Goal: Transaction & Acquisition: Purchase product/service

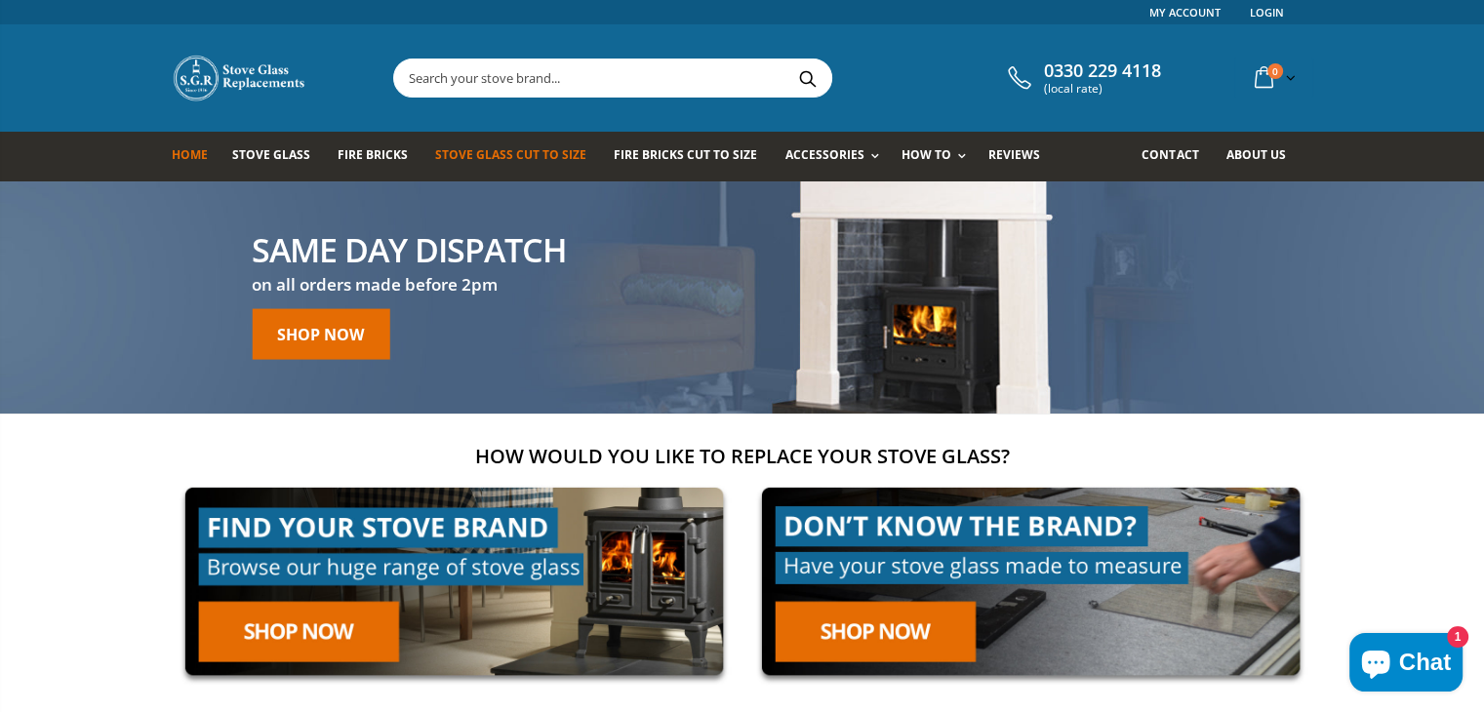
click at [468, 161] on span "Stove Glass Cut To Size" at bounding box center [510, 154] width 151 height 17
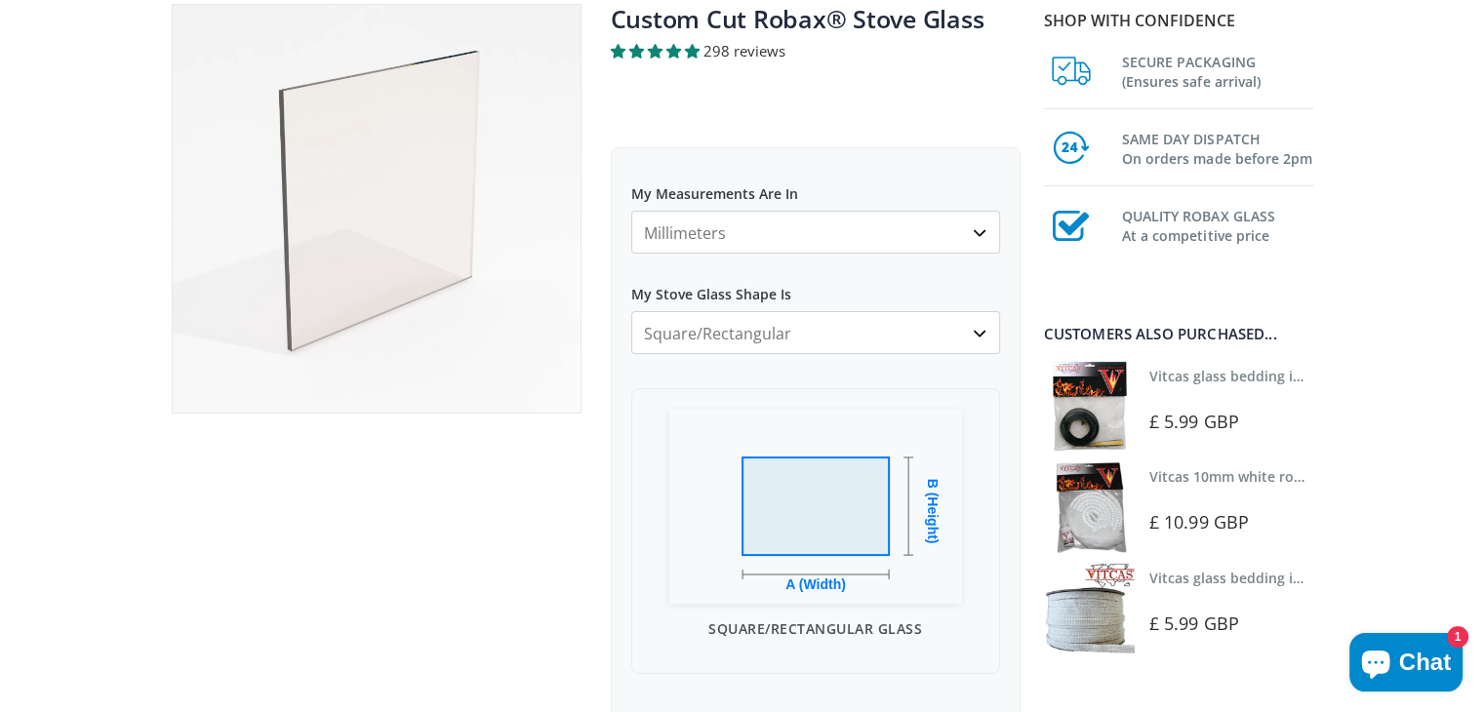
scroll to position [293, 0]
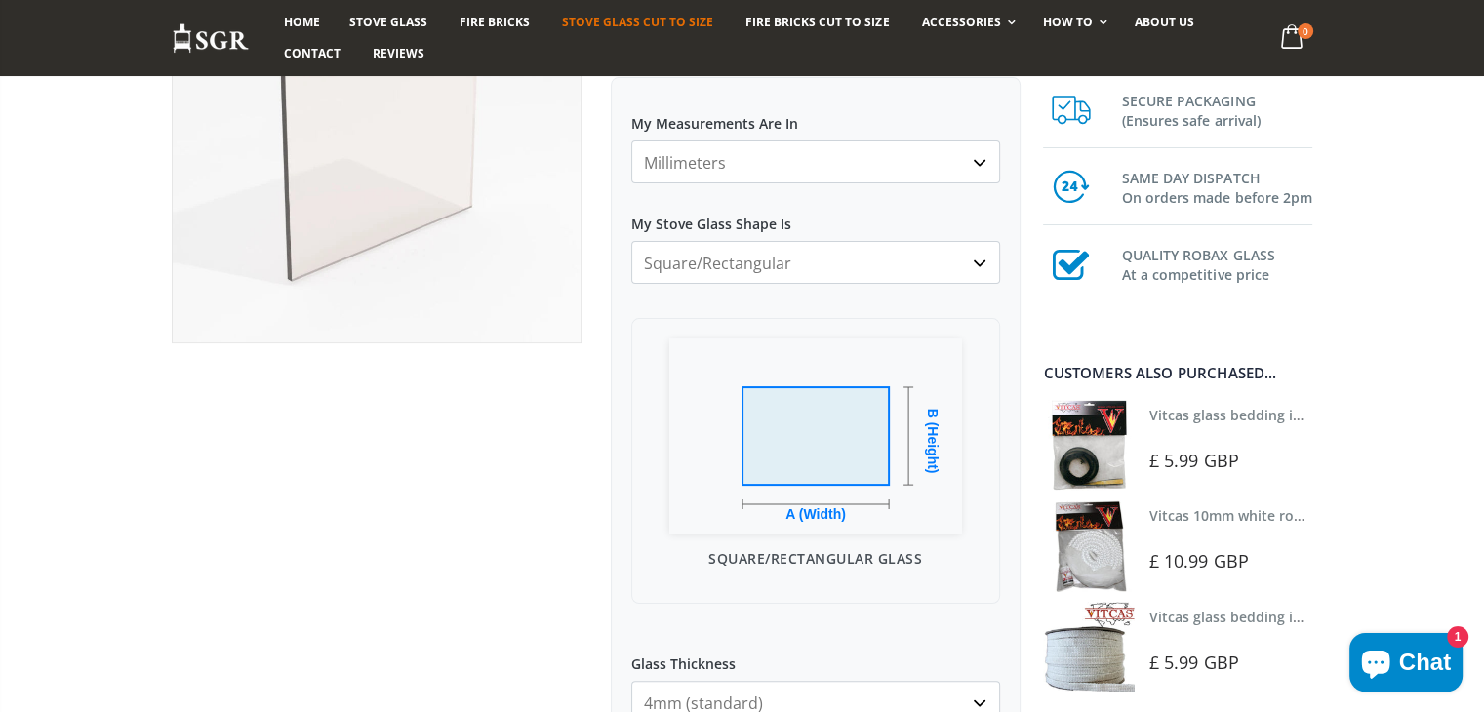
click at [928, 172] on select "Millimeters Centimeters Inches" at bounding box center [815, 161] width 369 height 43
select select "in"
click at [631, 140] on select "Millimeters Centimeters Inches" at bounding box center [815, 161] width 369 height 43
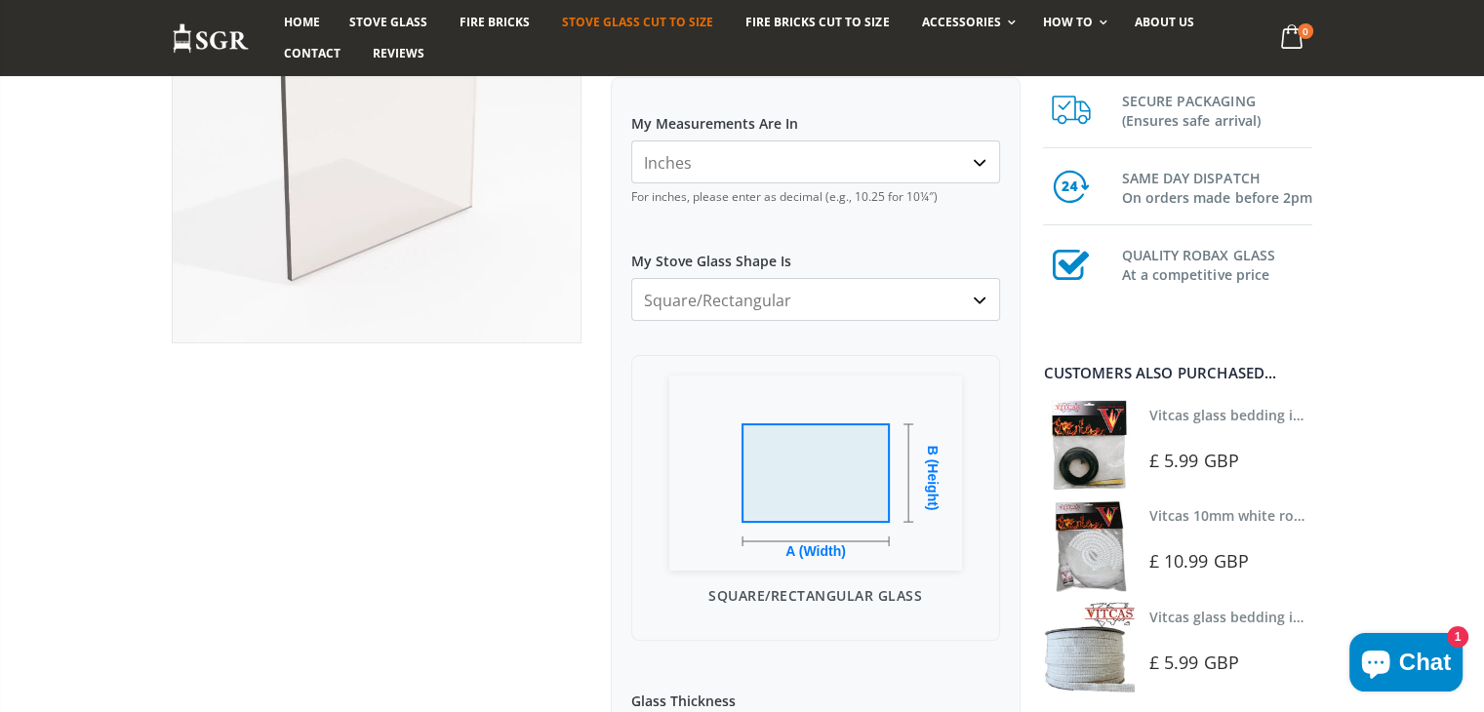
click at [907, 294] on select "Square/Rectangular Arched Half Arch Both Top Corners Cut Single Corner Cut All …" at bounding box center [815, 299] width 369 height 43
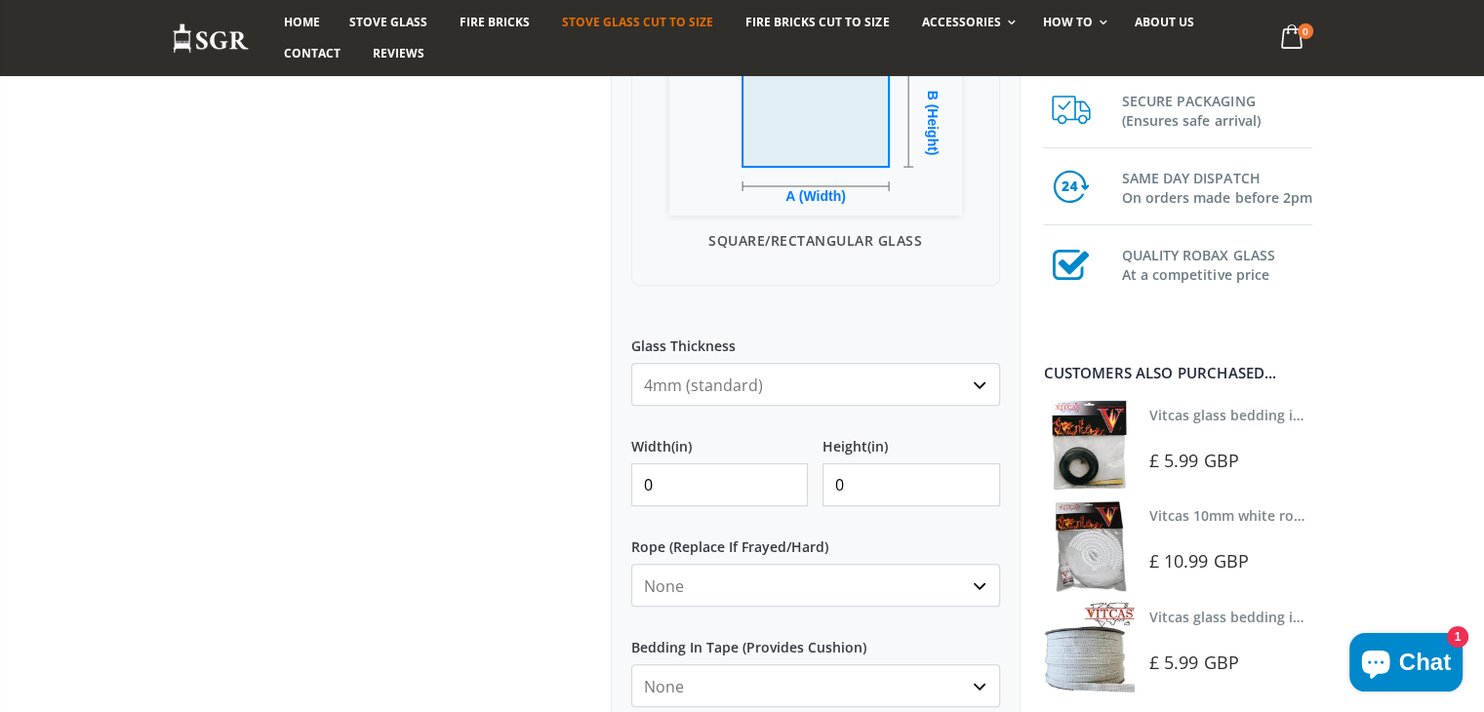
scroll to position [585, 0]
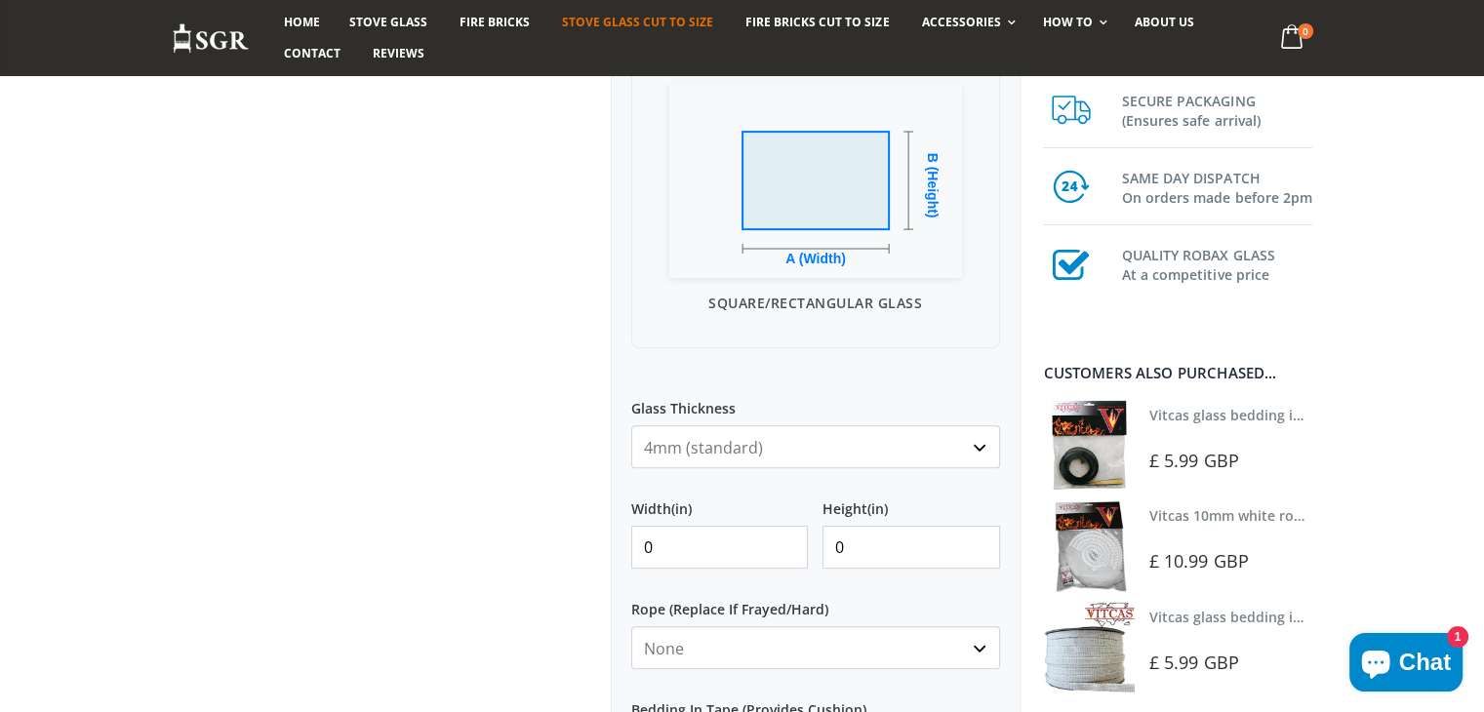
click at [715, 541] on input "0" at bounding box center [720, 547] width 178 height 43
drag, startPoint x: 742, startPoint y: 543, endPoint x: 654, endPoint y: 551, distance: 89.1
click at [654, 551] on input "0" at bounding box center [720, 547] width 178 height 43
click at [656, 547] on input "013.5" at bounding box center [720, 547] width 178 height 43
type input "13.5"
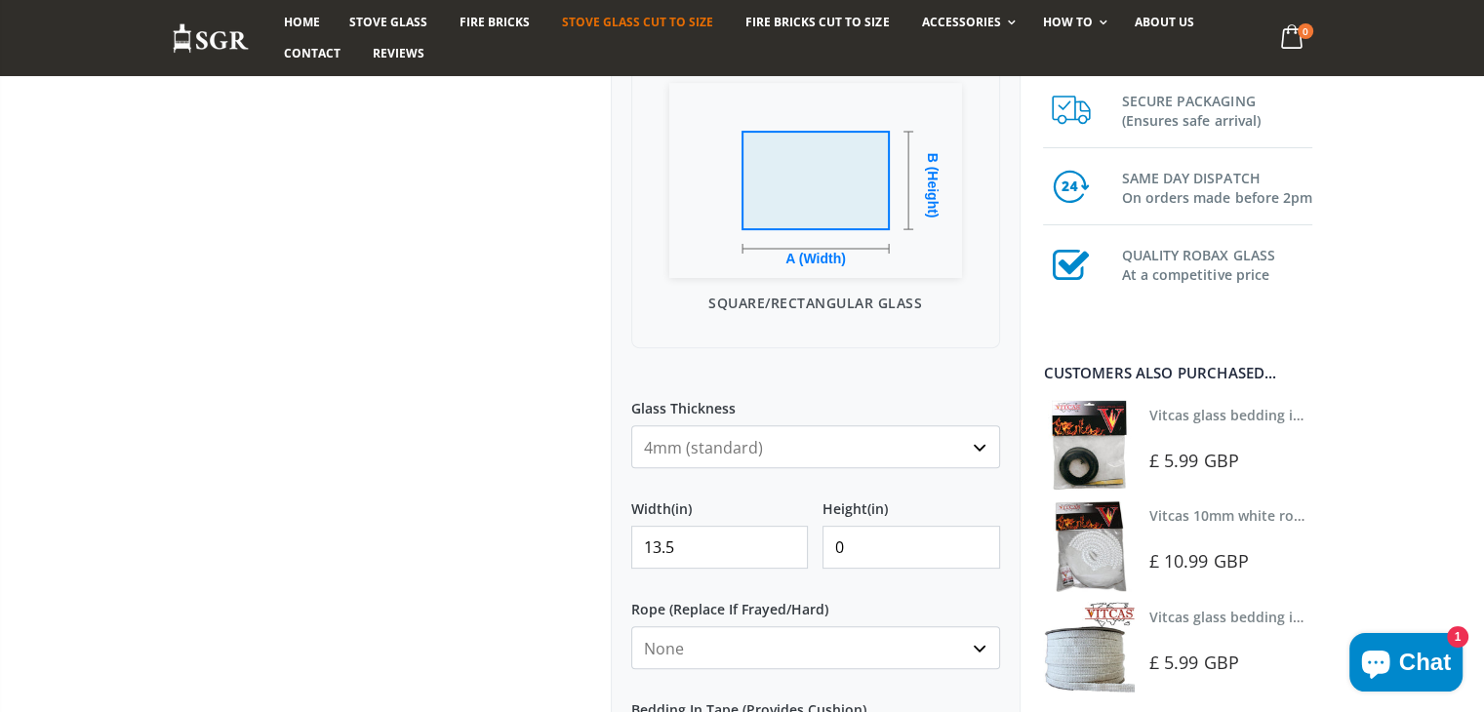
click at [874, 543] on input "0" at bounding box center [911, 547] width 178 height 43
click at [840, 550] on input "014" at bounding box center [911, 547] width 178 height 43
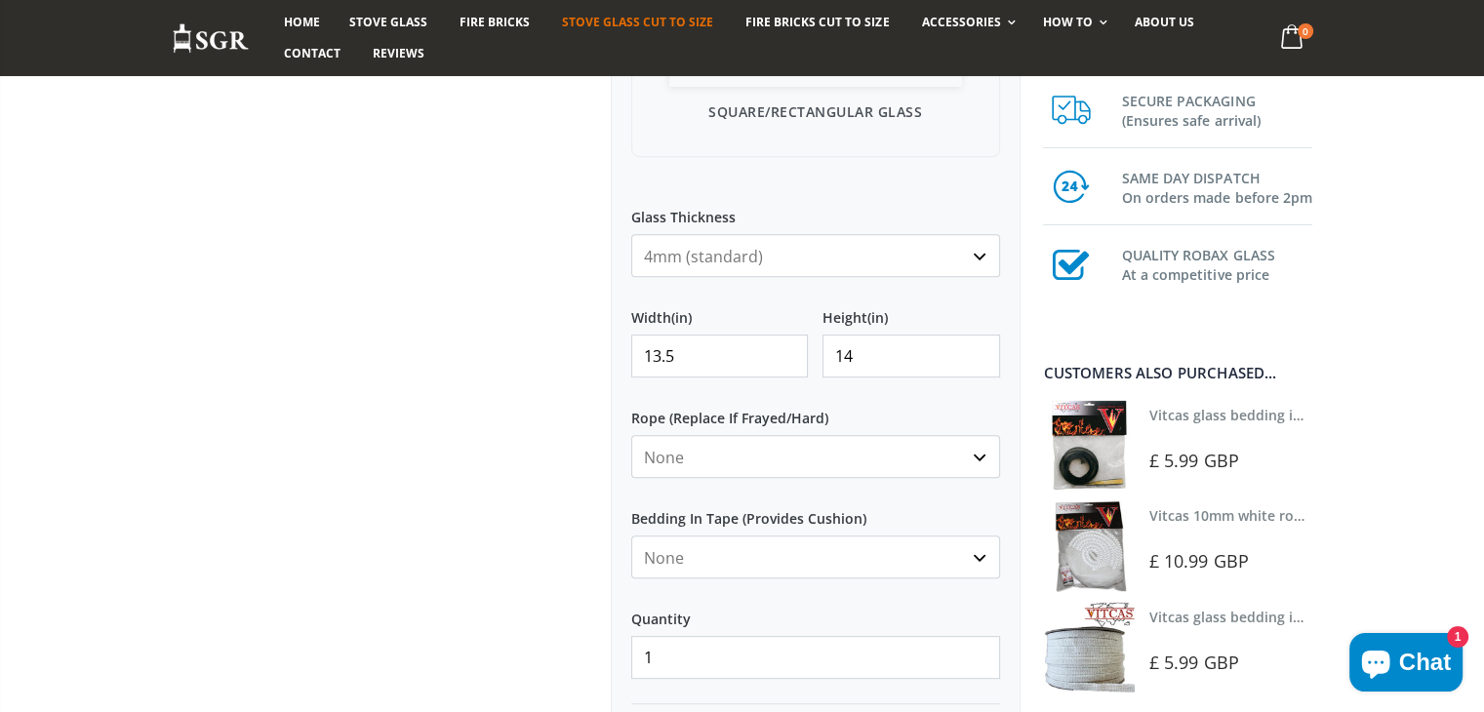
scroll to position [780, 0]
type input "14"
click at [900, 549] on select "None Black White" at bounding box center [815, 553] width 369 height 43
select select "black"
click at [631, 532] on select "None Black White" at bounding box center [815, 553] width 369 height 43
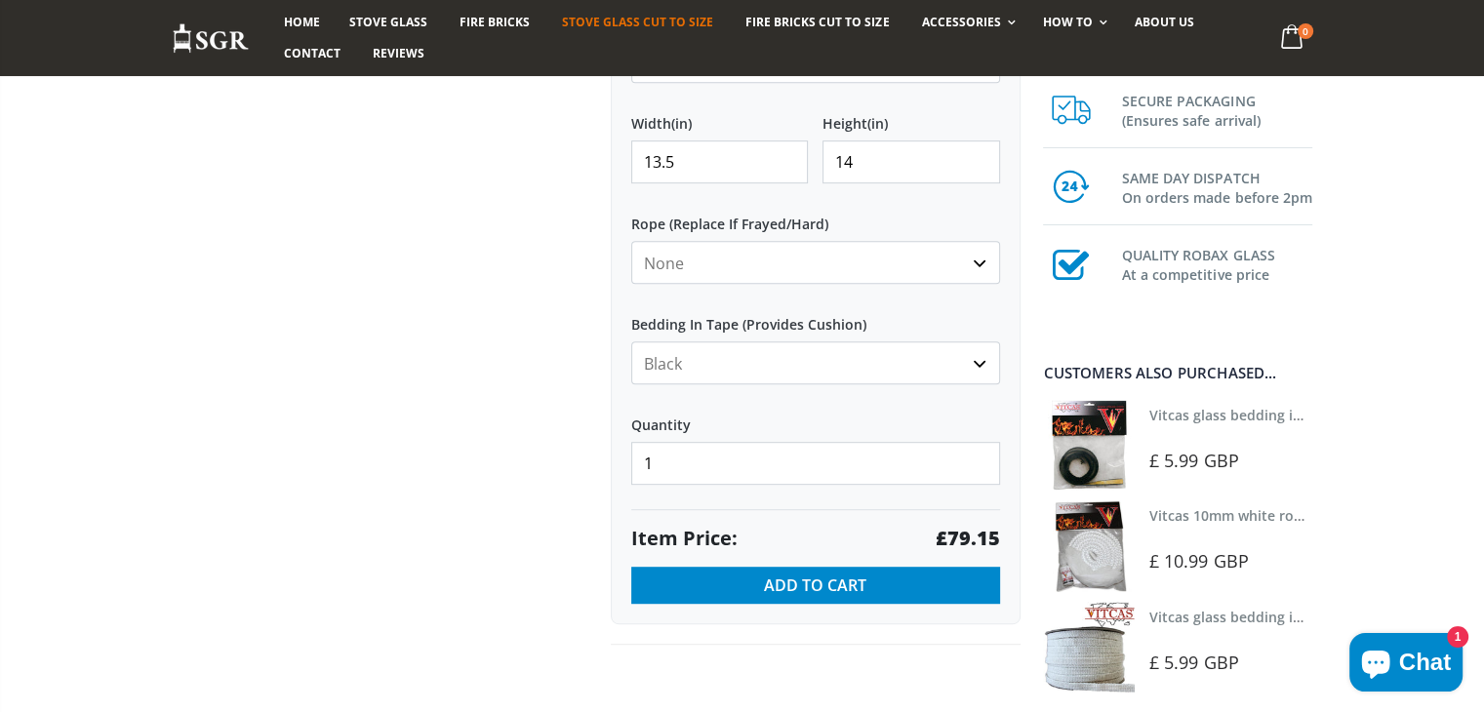
scroll to position [976, 0]
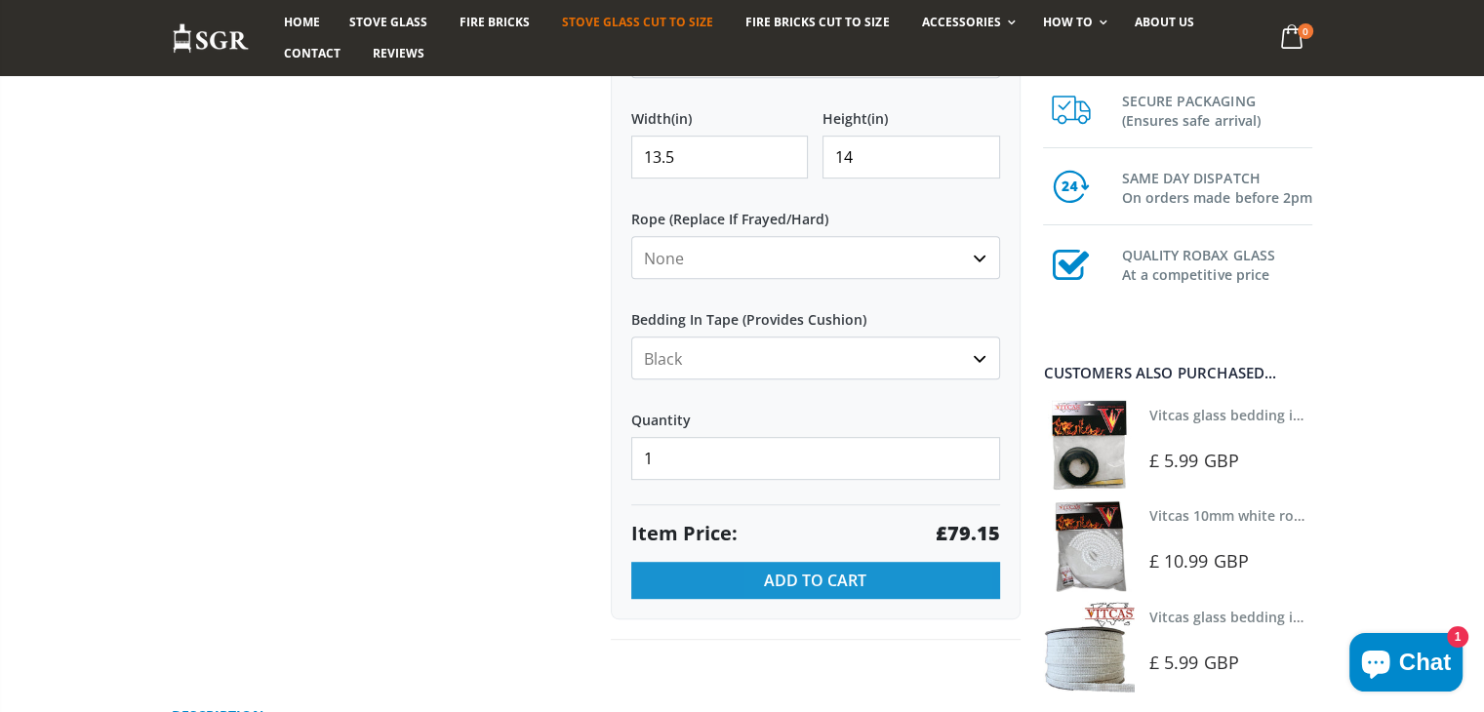
click at [828, 583] on span "Add to Cart" at bounding box center [815, 580] width 102 height 21
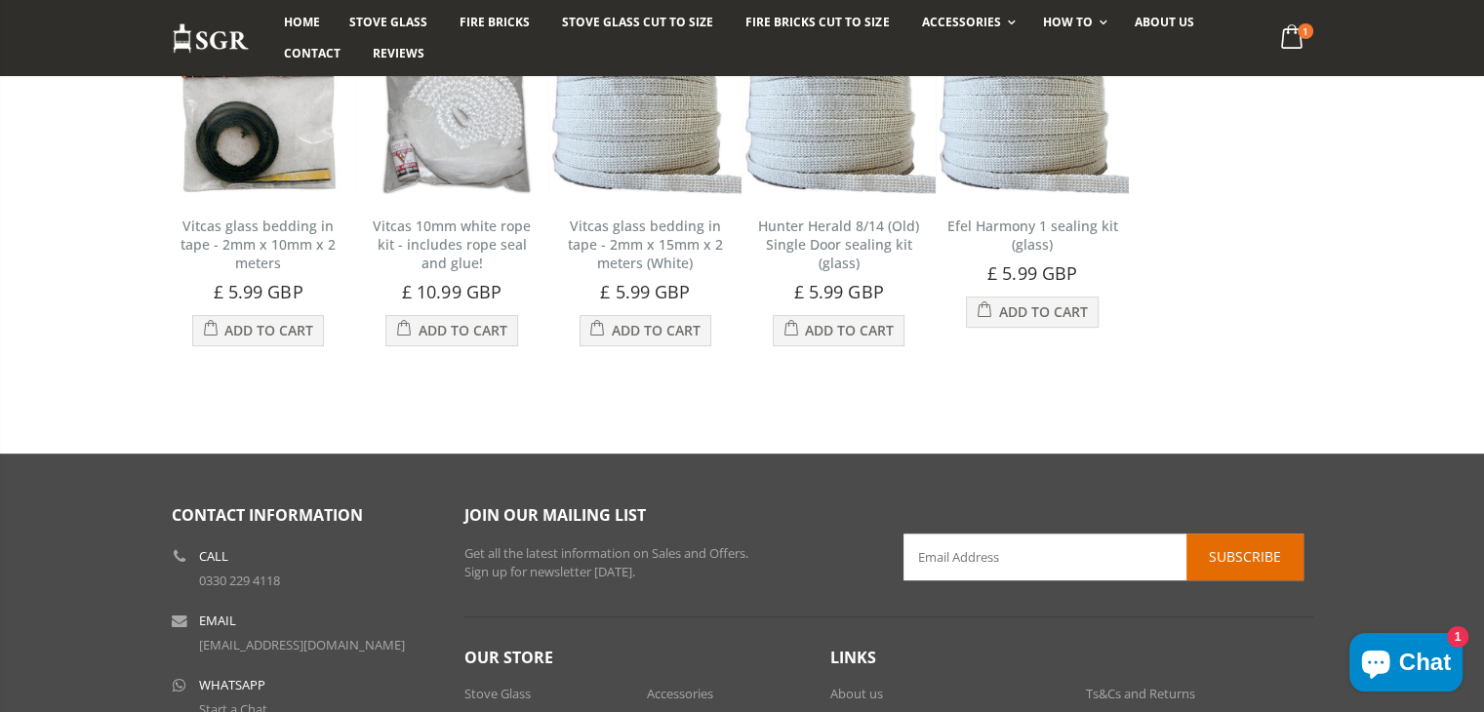
scroll to position [780, 0]
